Goal: Check status

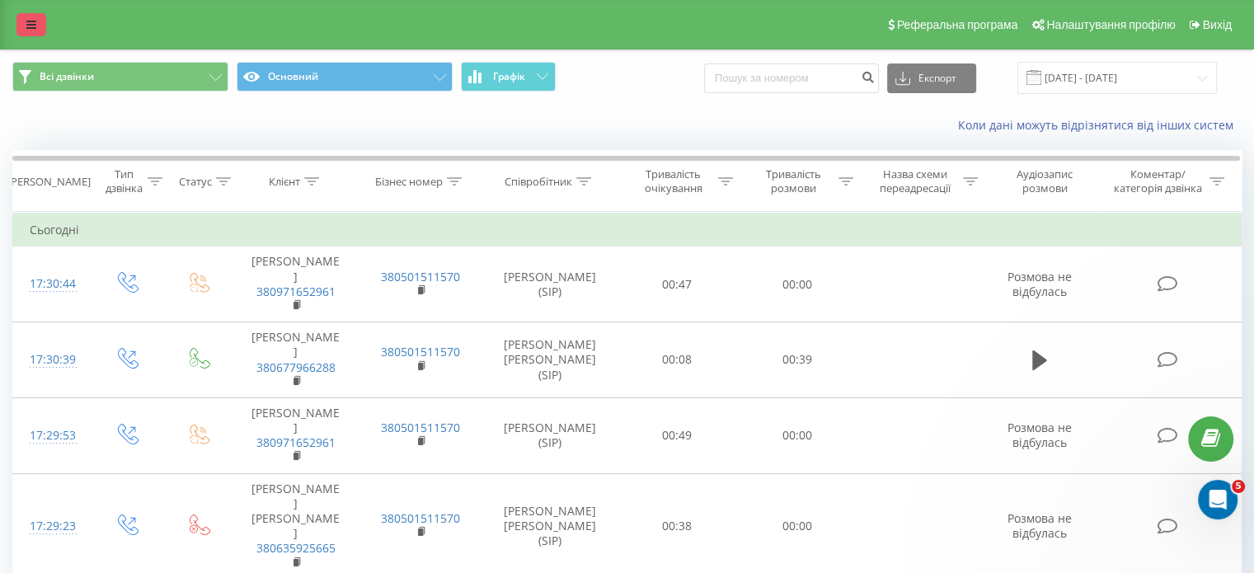
click at [32, 29] on icon at bounding box center [31, 25] width 10 height 12
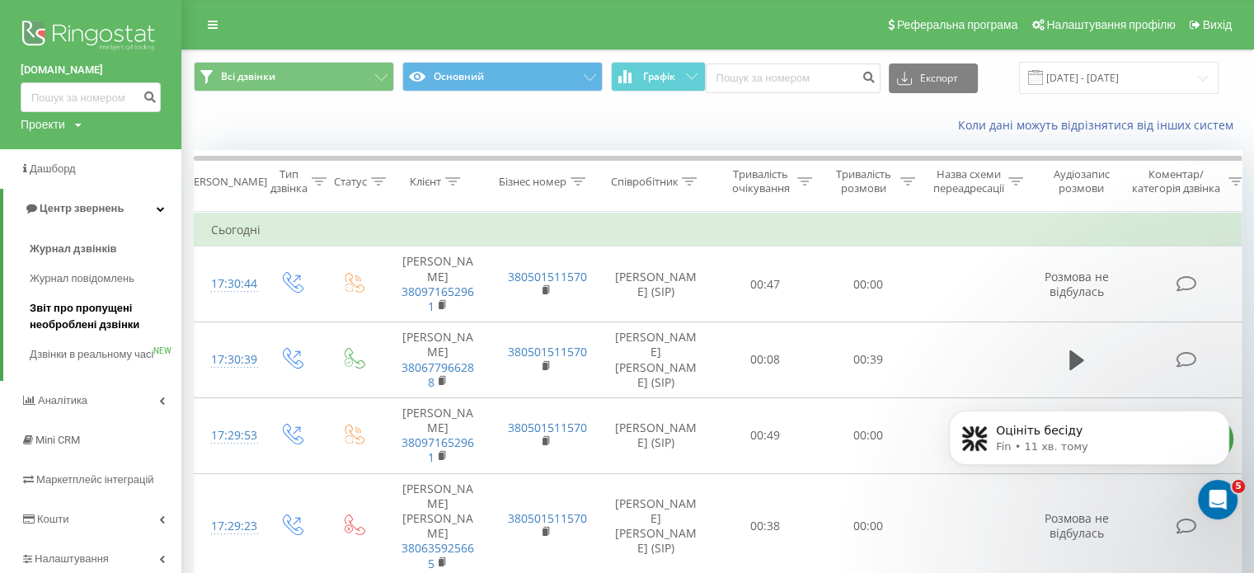
click at [80, 309] on span "Звіт про пропущені необроблені дзвінки" at bounding box center [101, 316] width 143 height 33
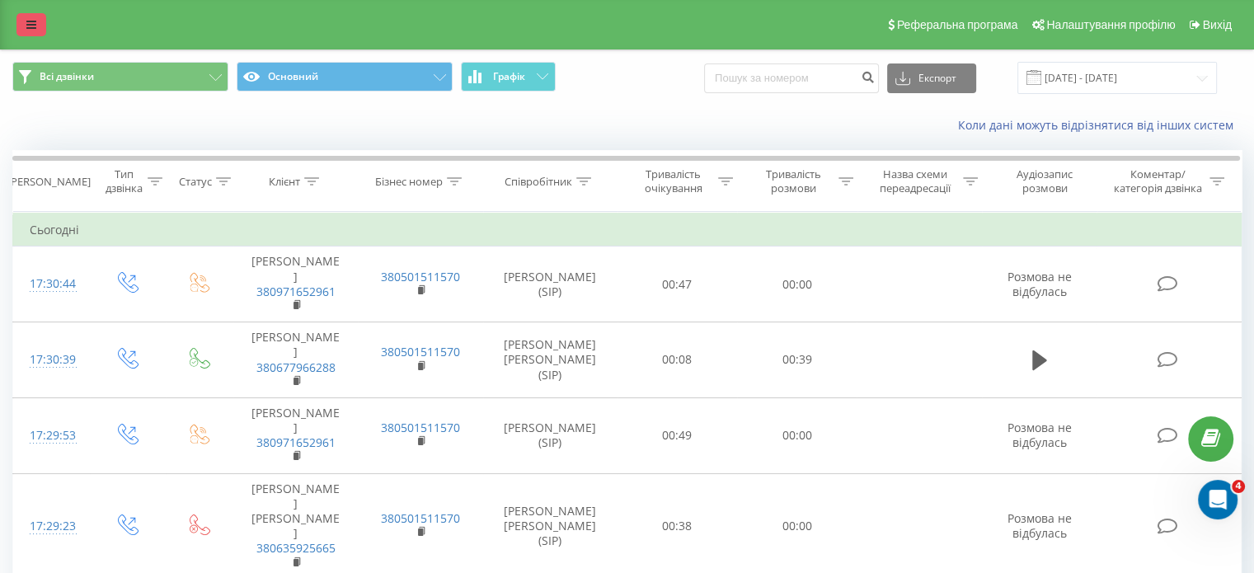
click at [28, 23] on icon at bounding box center [31, 25] width 10 height 12
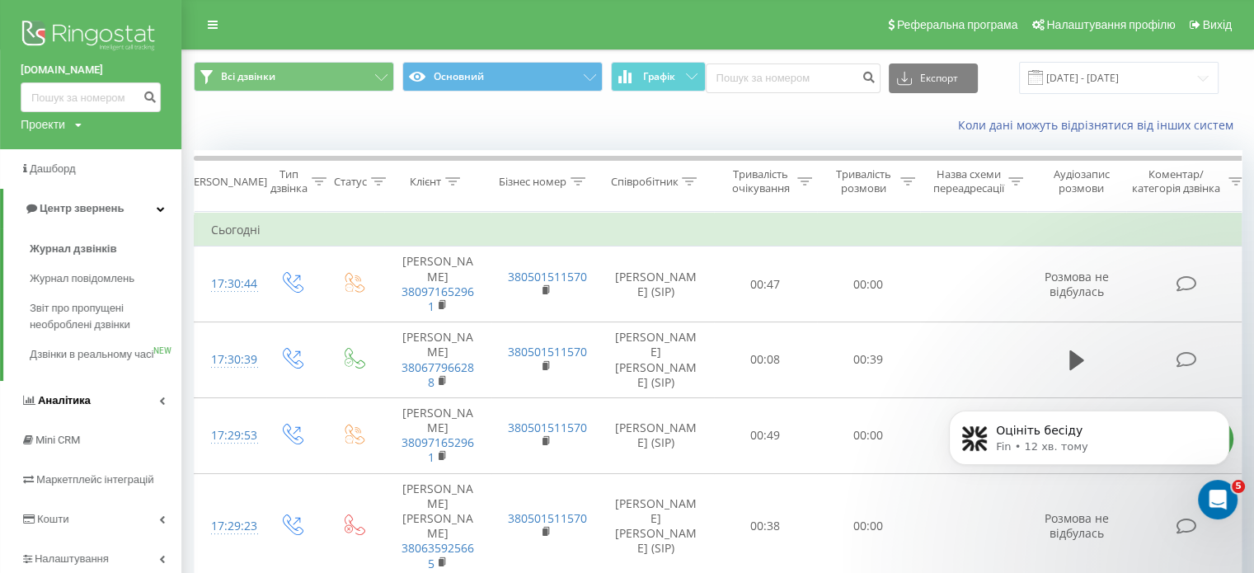
click at [105, 407] on link "Аналiтика" at bounding box center [90, 401] width 181 height 40
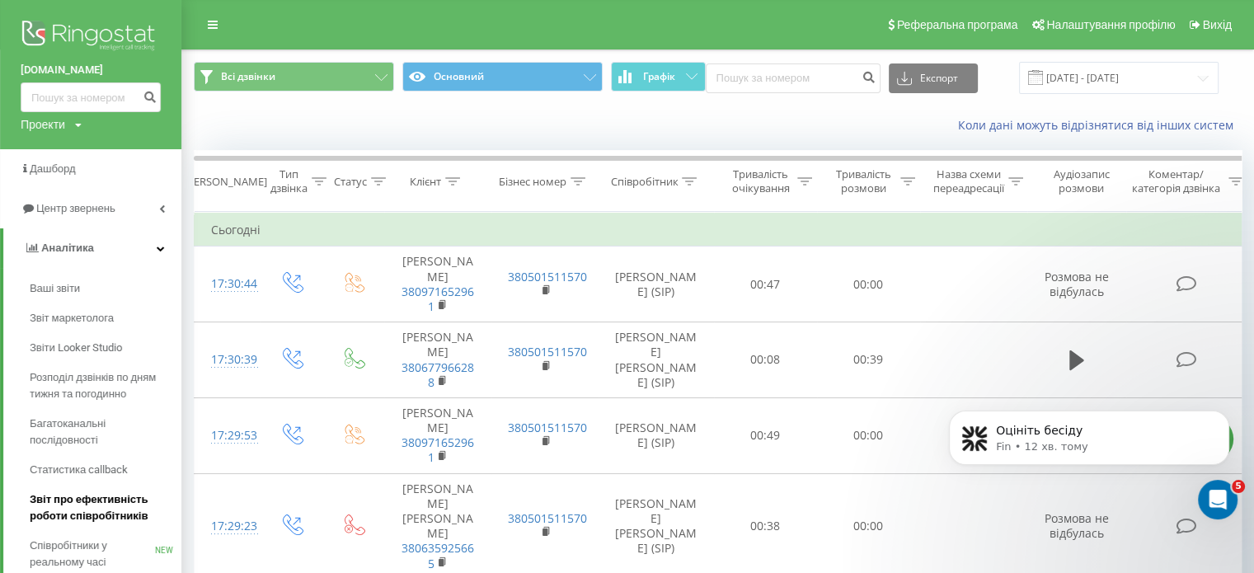
click at [103, 499] on span "Звіт про ефективність роботи співробітників" at bounding box center [101, 507] width 143 height 33
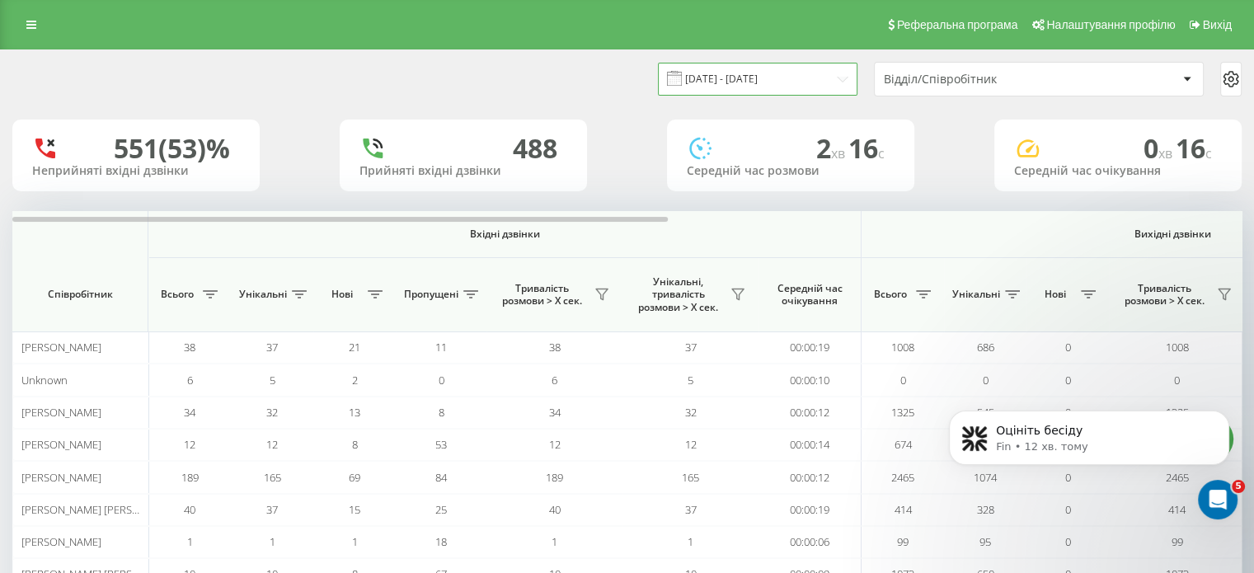
click at [832, 72] on input "21.07.2025 - 21.08.2025" at bounding box center [758, 79] width 200 height 32
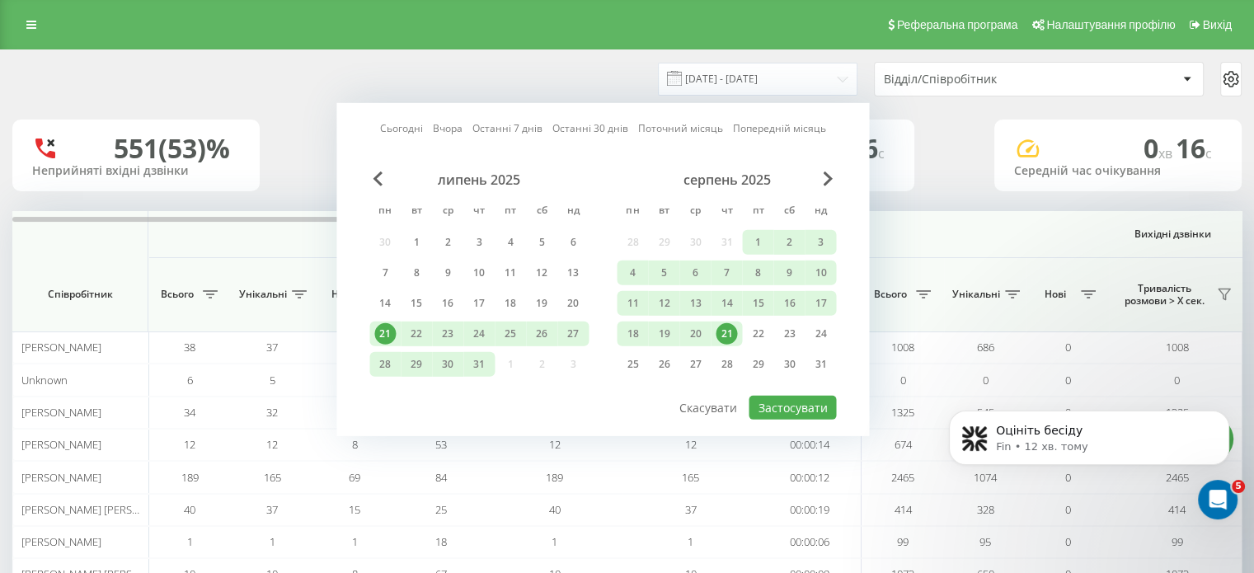
click at [724, 329] on div "21" at bounding box center [726, 333] width 21 height 21
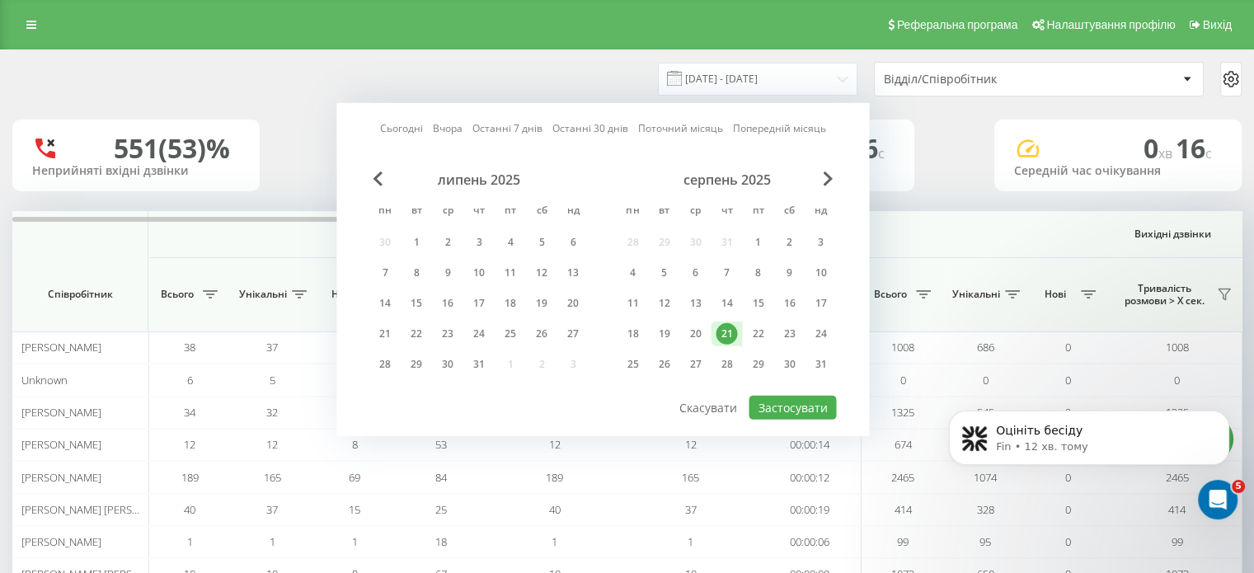
click at [724, 329] on div "21" at bounding box center [726, 333] width 21 height 21
click at [782, 398] on button "Застосувати" at bounding box center [792, 408] width 87 height 24
type input "21.08.2025 - 21.08.2025"
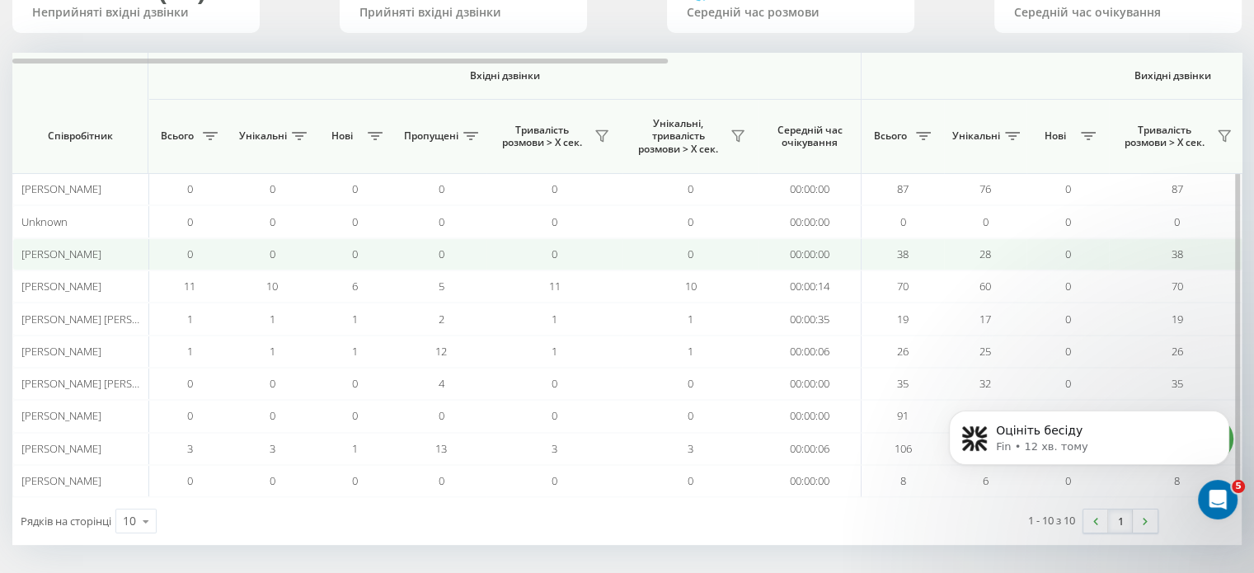
scroll to position [159, 0]
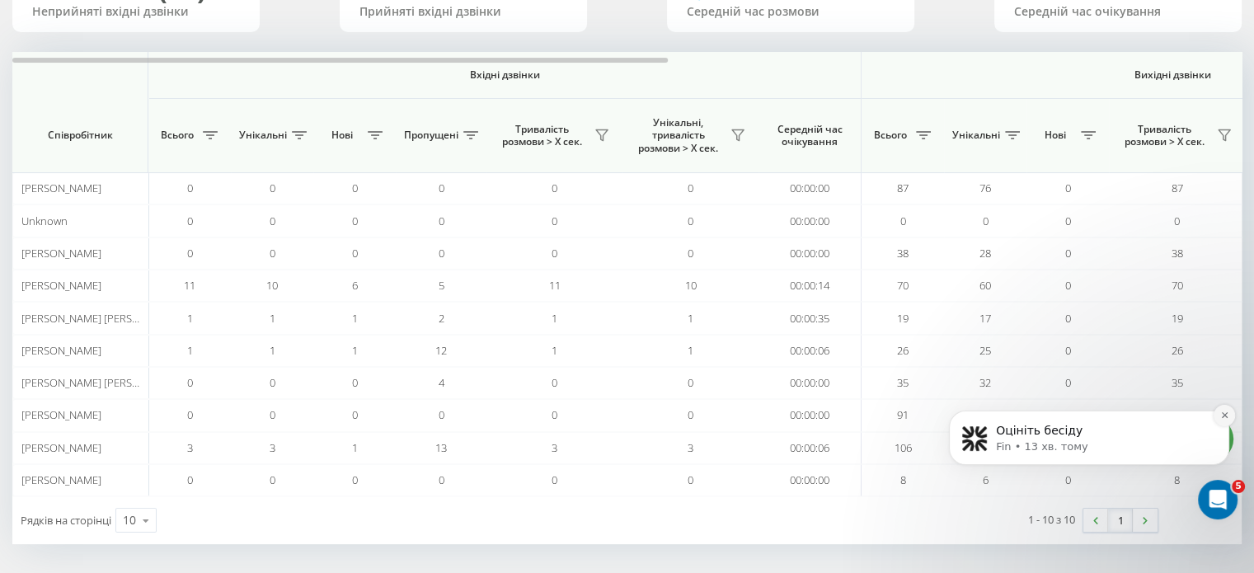
click at [1224, 416] on icon "Dismiss notification" at bounding box center [1224, 415] width 9 height 9
